Goal: Go to known website: Go to known website

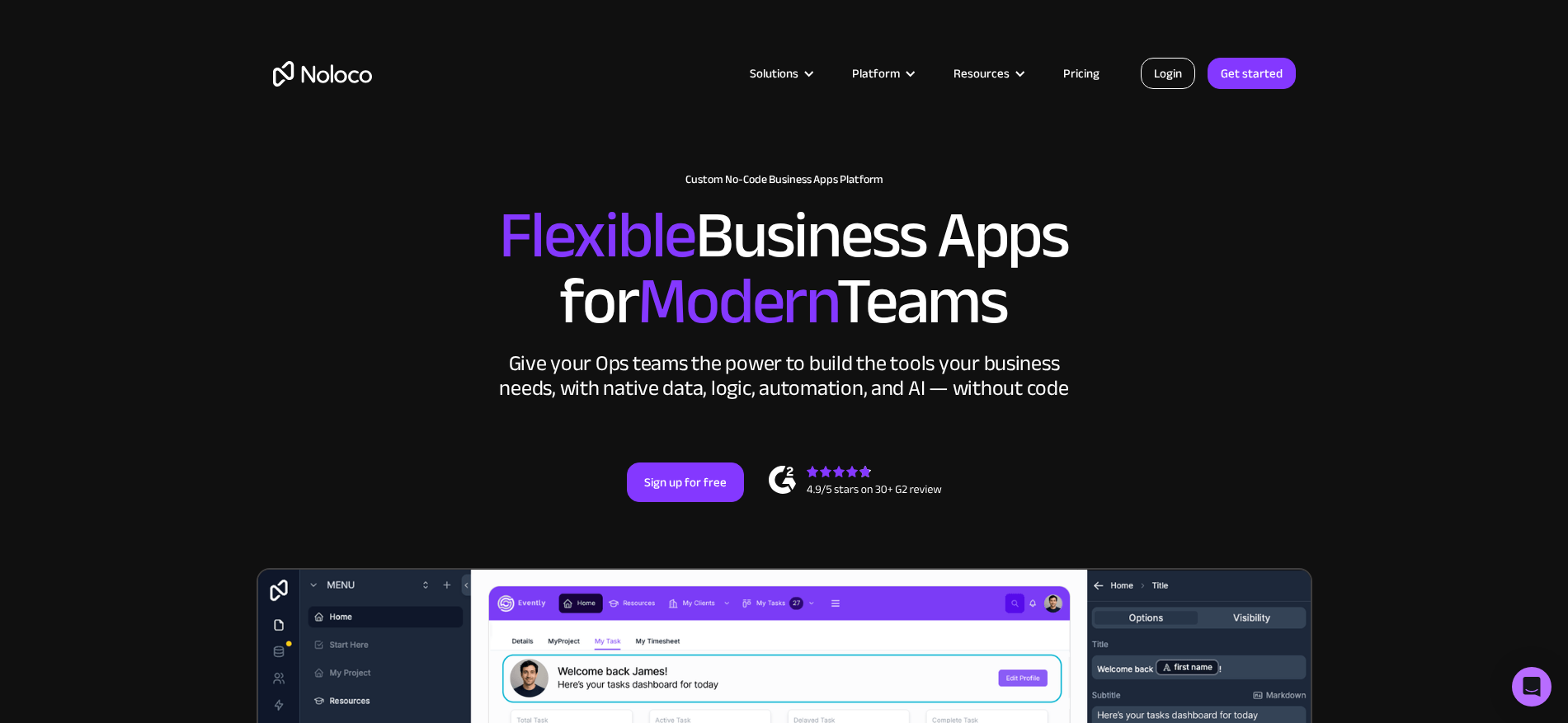
click at [1159, 87] on link "Login" at bounding box center [1168, 73] width 54 height 31
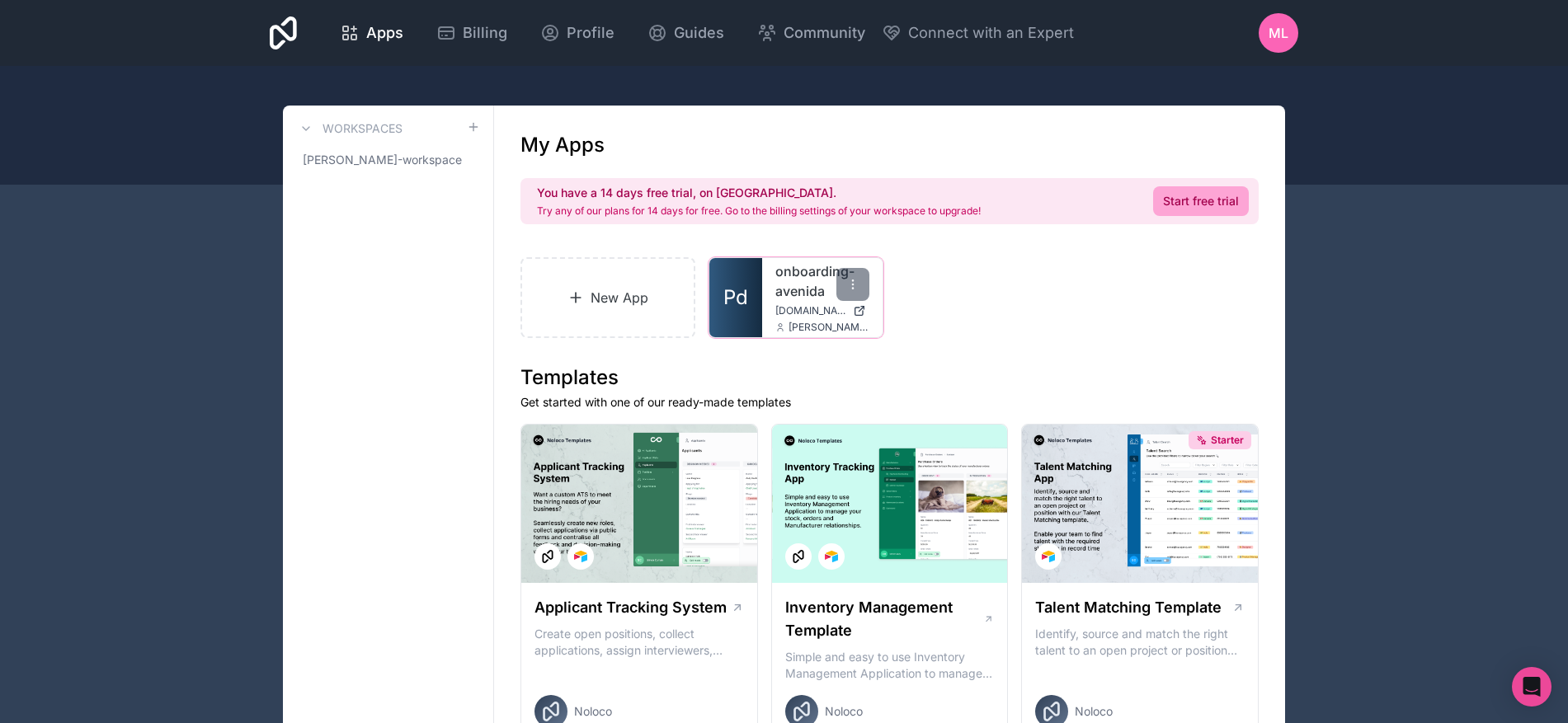
click at [805, 270] on link "onboarding-avenida" at bounding box center [822, 281] width 94 height 40
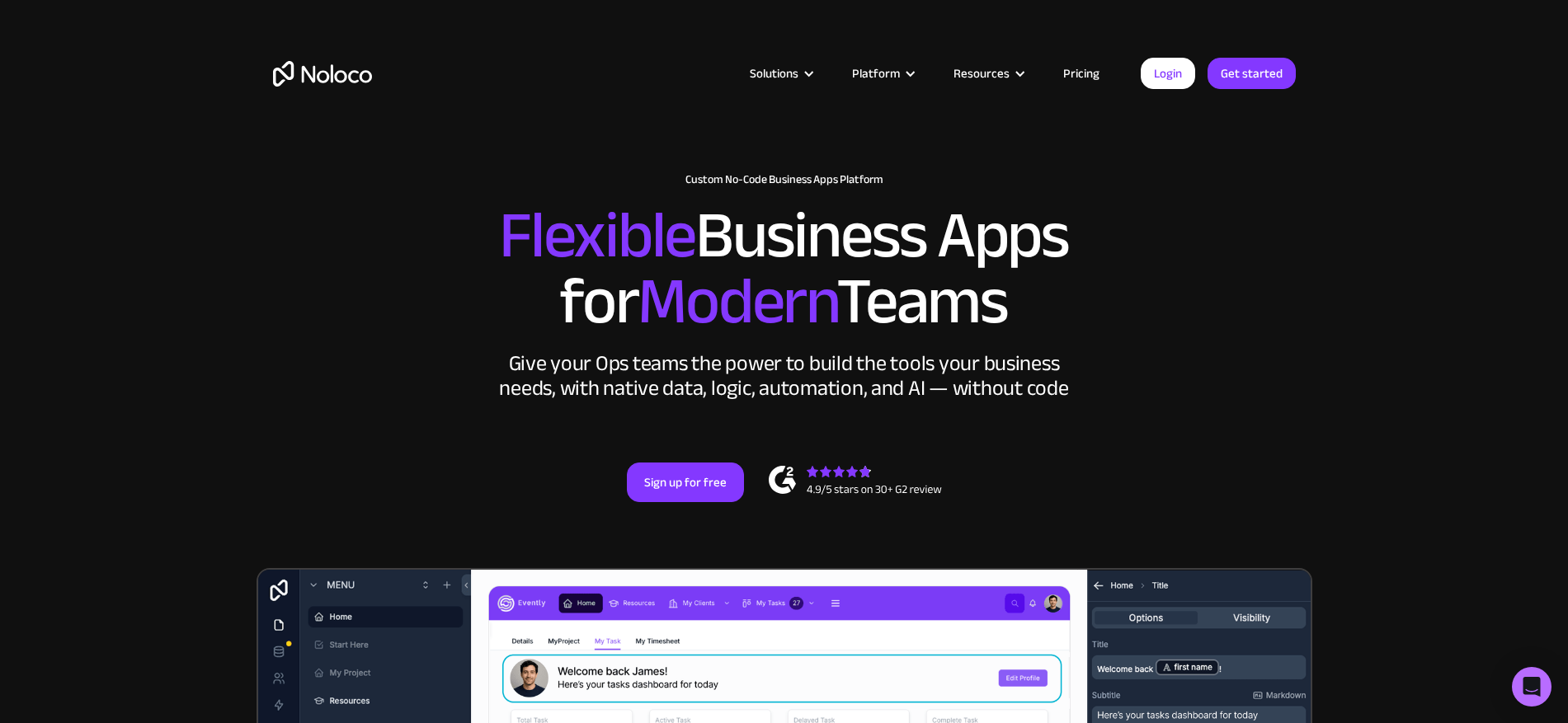
click at [1207, 66] on div "Login Get started" at bounding box center [1218, 73] width 155 height 31
